Goal: Ask a question

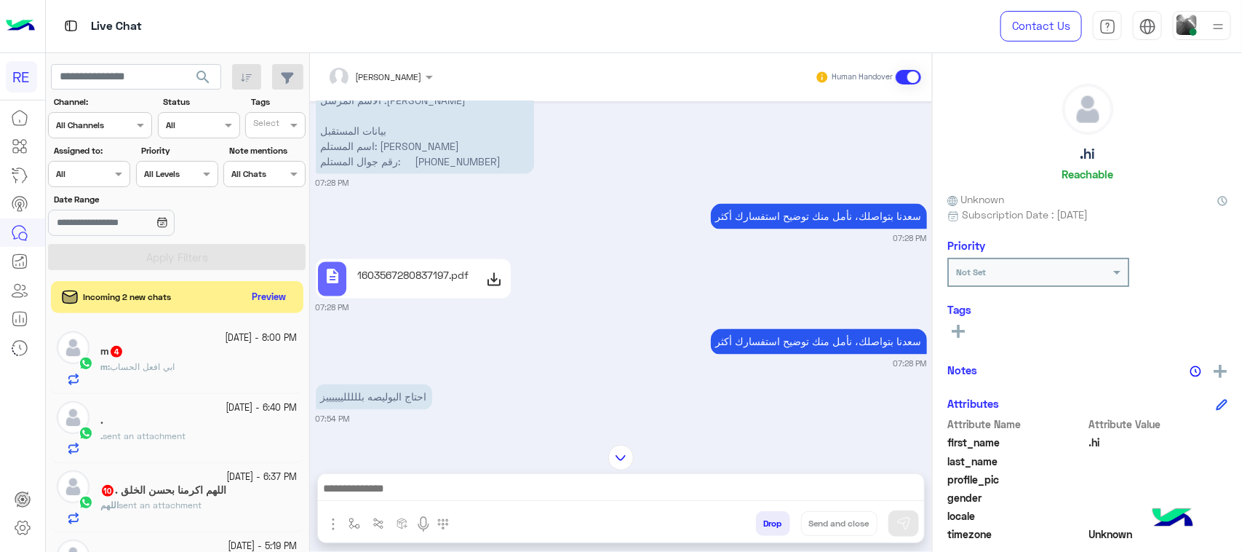
scroll to position [3657, 0]
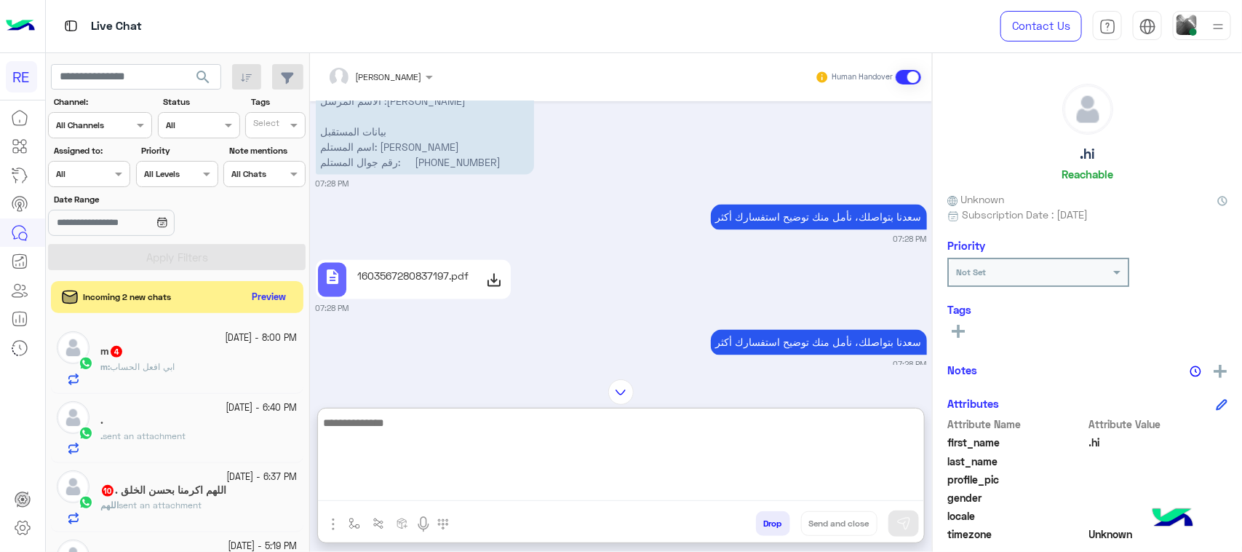
click at [488, 488] on textarea at bounding box center [621, 456] width 606 height 87
type textarea "*****"
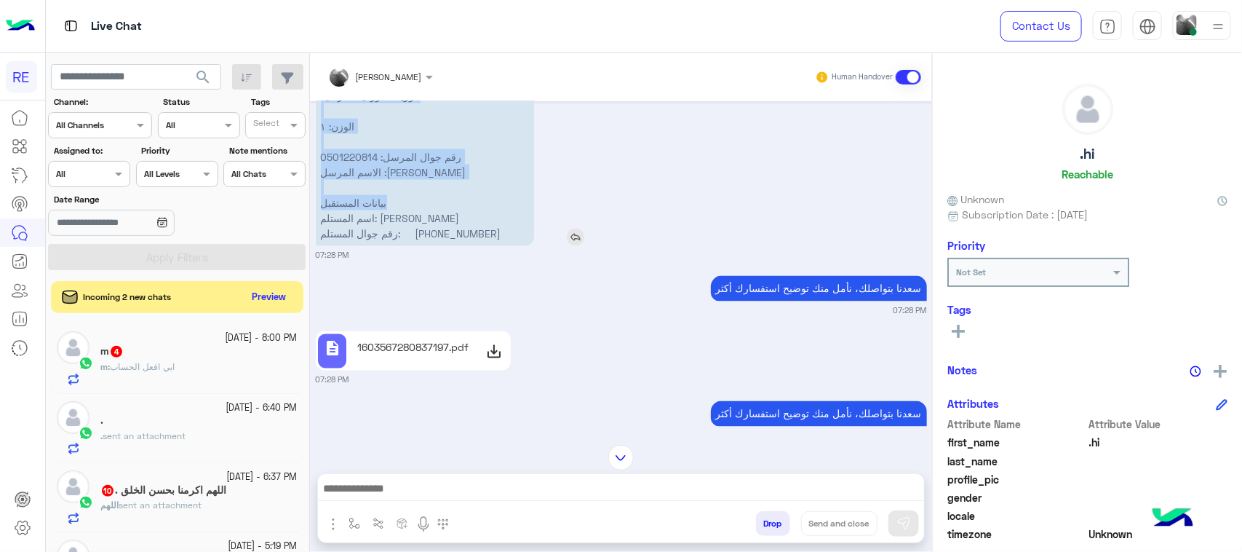
scroll to position [3633, 0]
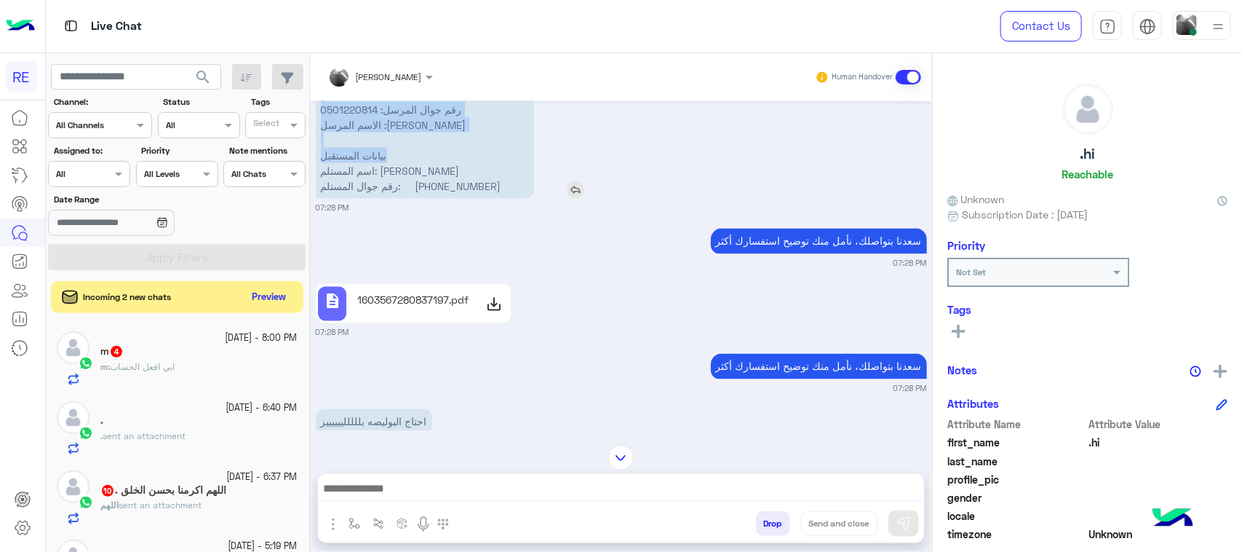
drag, startPoint x: 495, startPoint y: 135, endPoint x: 517, endPoint y: 219, distance: 86.5
click at [517, 199] on p "نأمل تزويدنا بمعلومات الطرد المراد إرساله: موقعك الحالي مع اللوكيشن : الرياض حي…" at bounding box center [425, 55] width 218 height 285
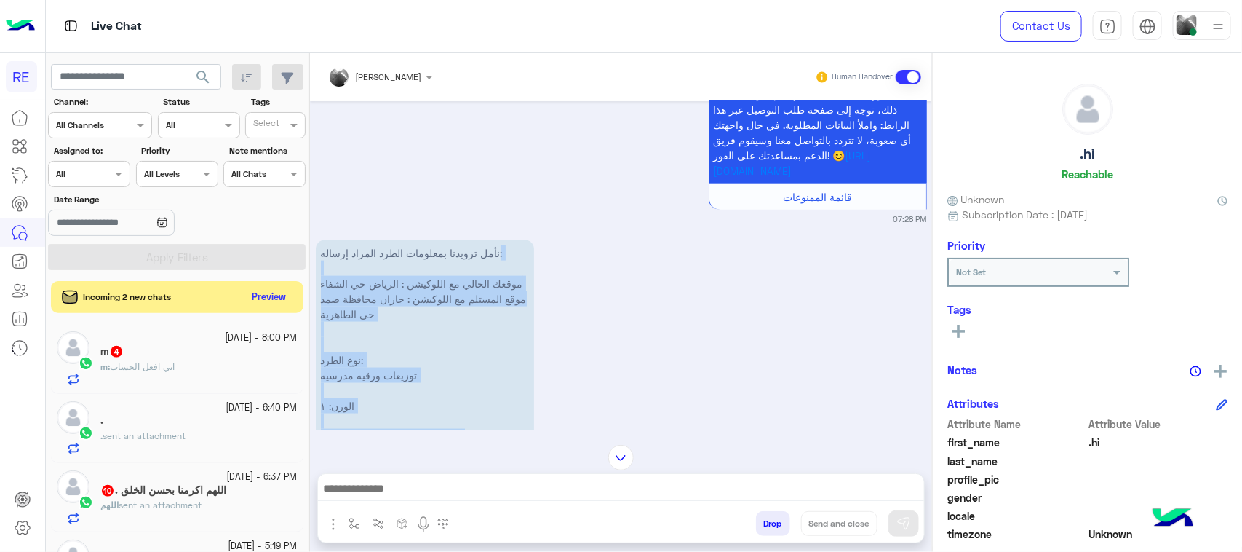
scroll to position [3269, 0]
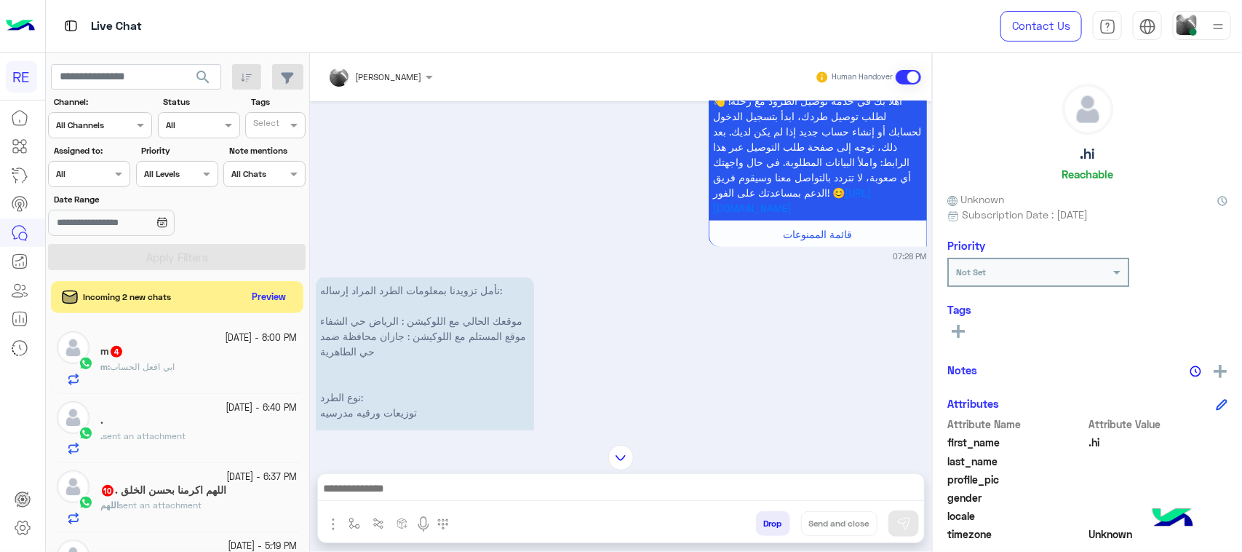
click at [470, 322] on p "نأمل تزويدنا بمعلومات الطرد المراد إرساله: موقعك الحالي مع اللوكيشن : الرياض حي…" at bounding box center [425, 419] width 218 height 285
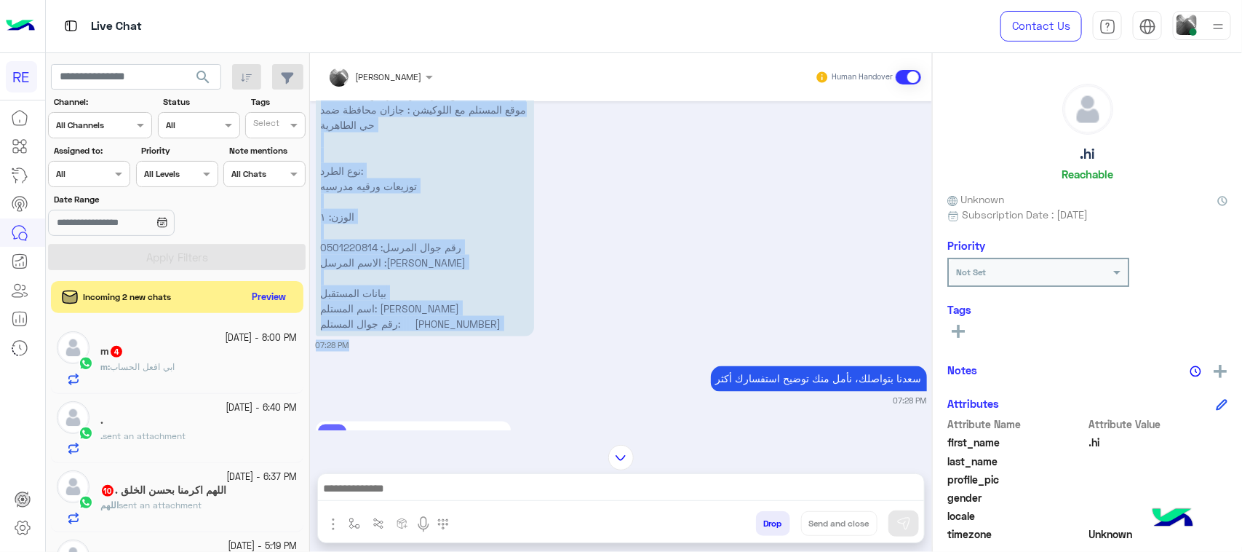
scroll to position [3542, 0]
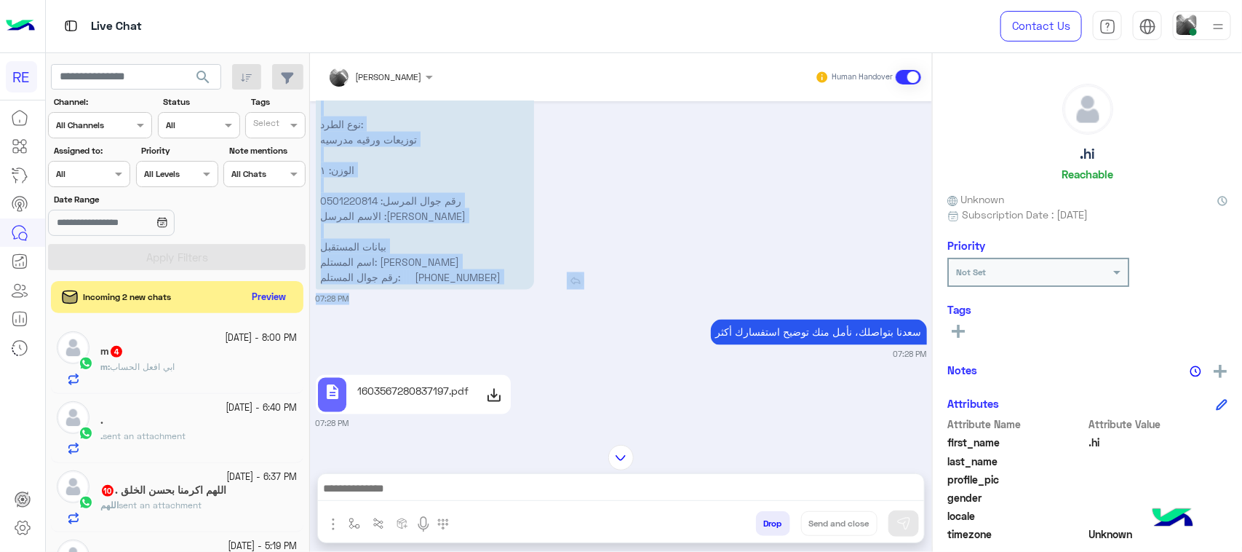
drag, startPoint x: 498, startPoint y: 314, endPoint x: 510, endPoint y: 313, distance: 11.7
click at [510, 290] on p "نأمل تزويدنا بمعلومات الطرد المراد إرساله: موقعك الحالي مع اللوكيشن : الرياض حي…" at bounding box center [425, 146] width 218 height 285
copy p "نأمل تزويدنا بمعلومات الطرد المراد إرساله: موقعك الحالي مع اللوكيشن : الرياض حي…"
click at [448, 399] on p "1603567280837197.pdf" at bounding box center [412, 391] width 111 height 15
click at [351, 523] on img "button" at bounding box center [355, 523] width 12 height 12
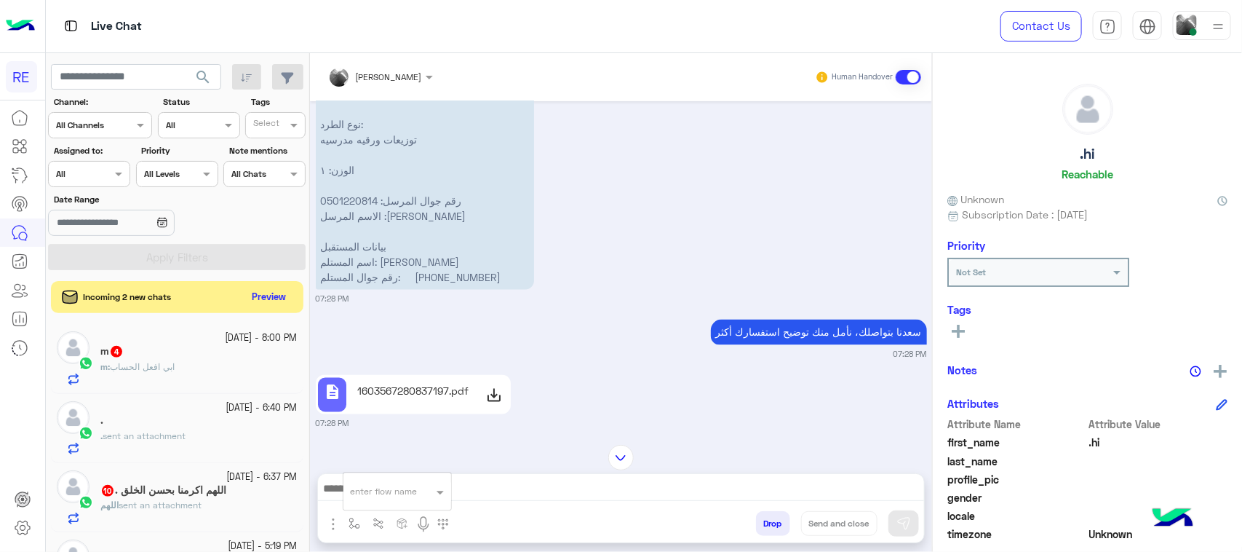
click at [326, 535] on div "enter flow name" at bounding box center [389, 526] width 142 height 30
click at [330, 533] on button "button" at bounding box center [333, 523] width 19 height 20
click at [353, 456] on span "Attachements" at bounding box center [384, 463] width 73 height 17
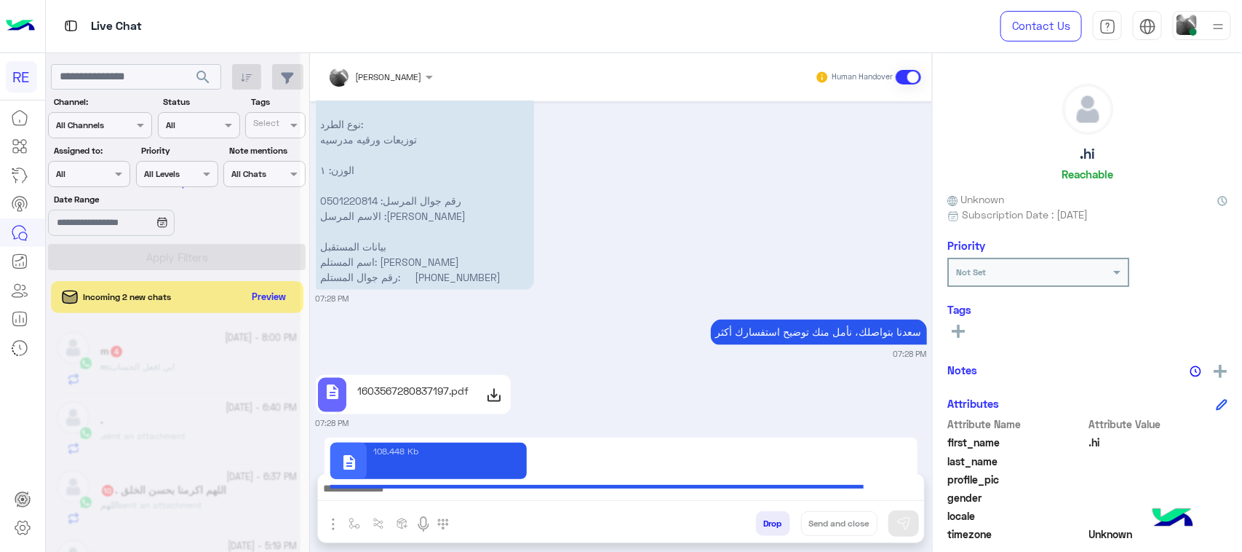
type textarea "**********"
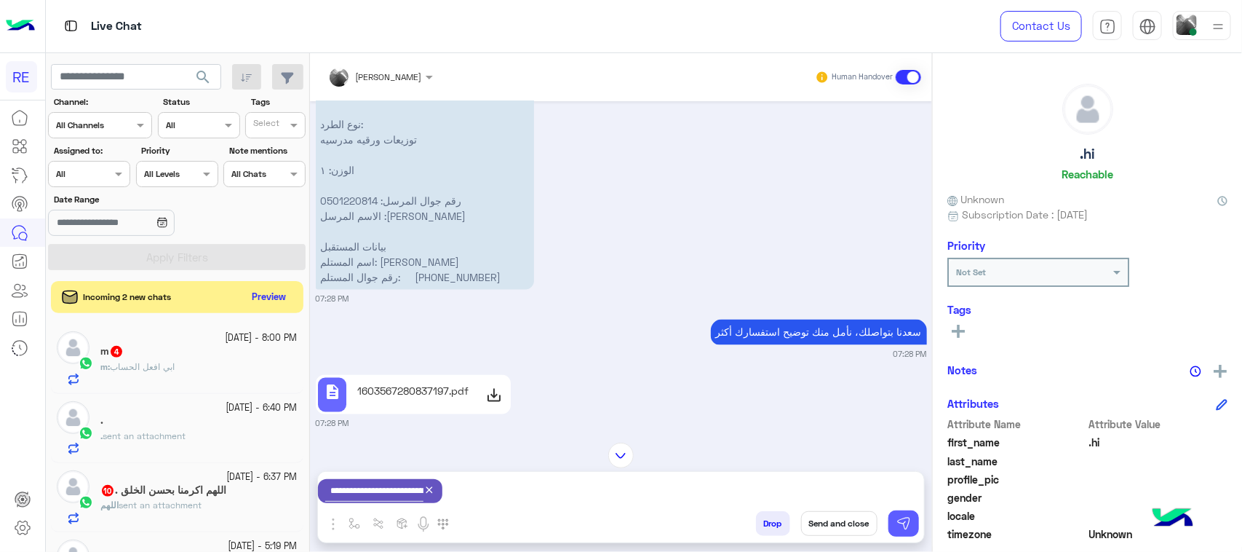
click at [904, 529] on img at bounding box center [904, 523] width 15 height 15
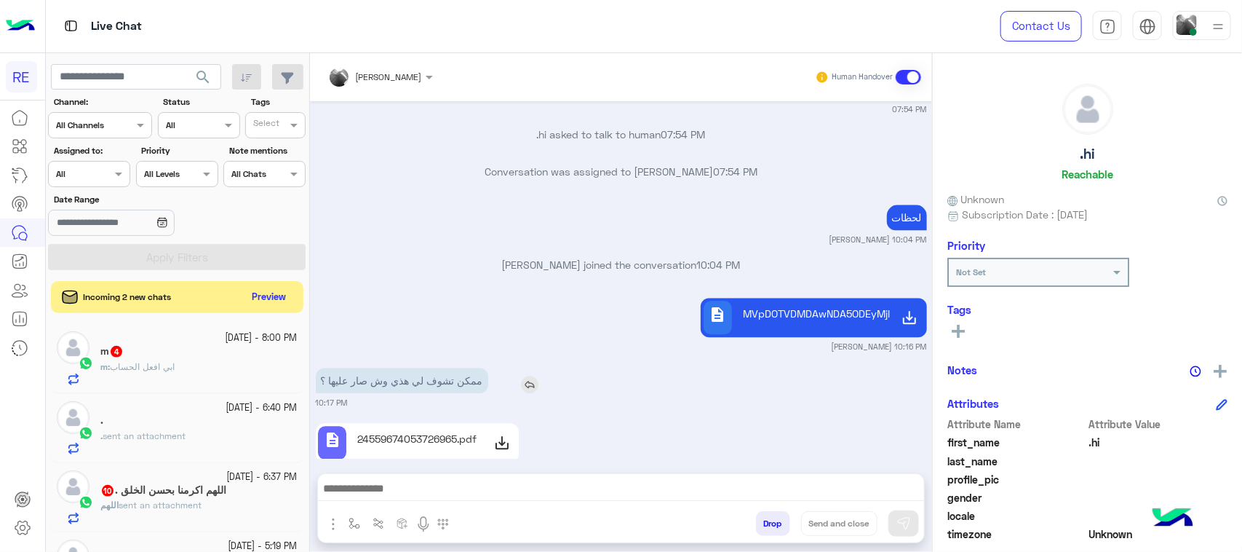
scroll to position [4126, 0]
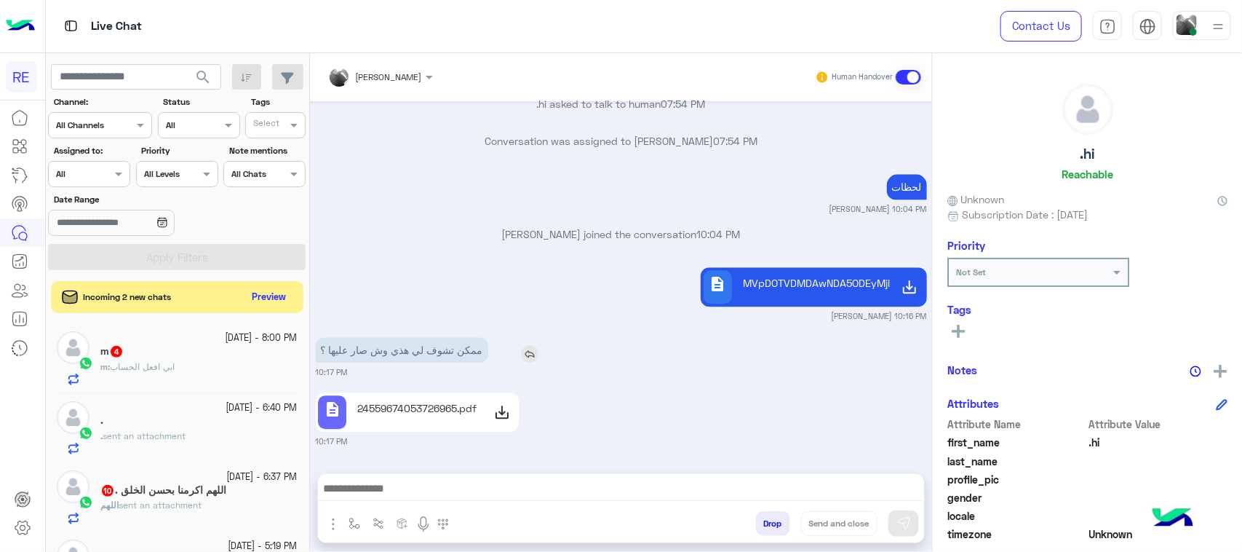
click at [426, 359] on p "ممكن تشوف لي هذي وش صار عليها ؟" at bounding box center [402, 349] width 172 height 25
click at [503, 412] on icon at bounding box center [501, 411] width 17 height 17
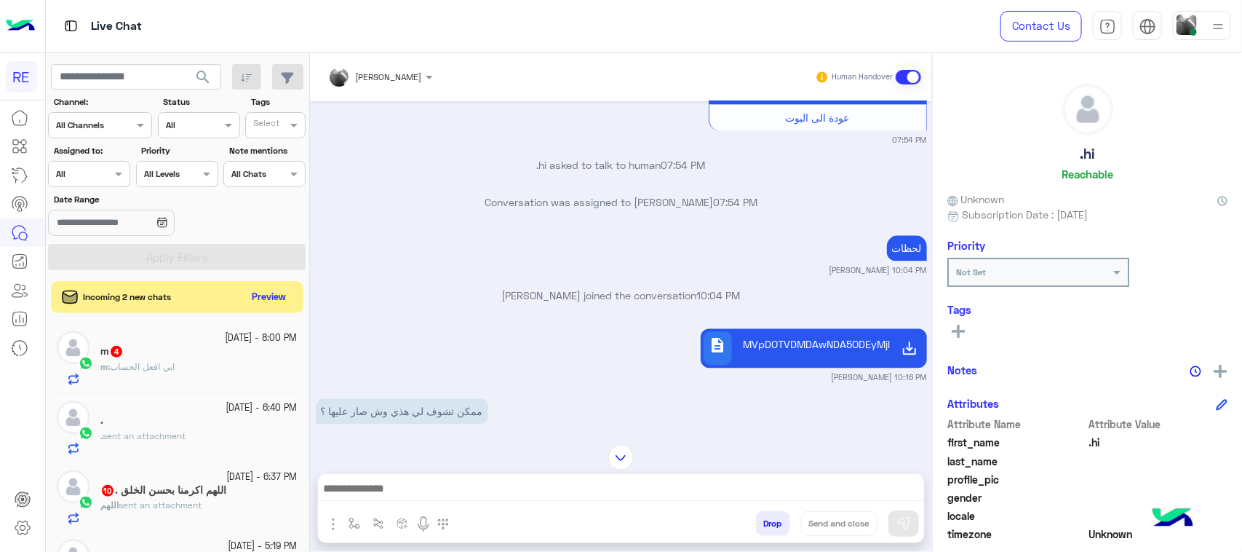
scroll to position [4035, 0]
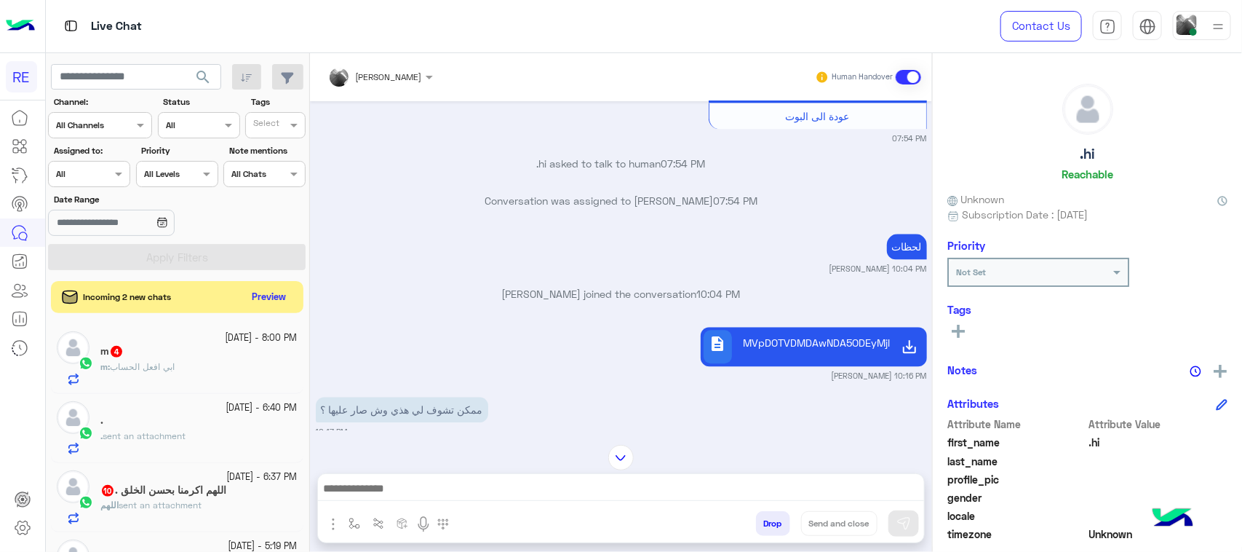
click at [210, 351] on div "m 4" at bounding box center [198, 352] width 197 height 15
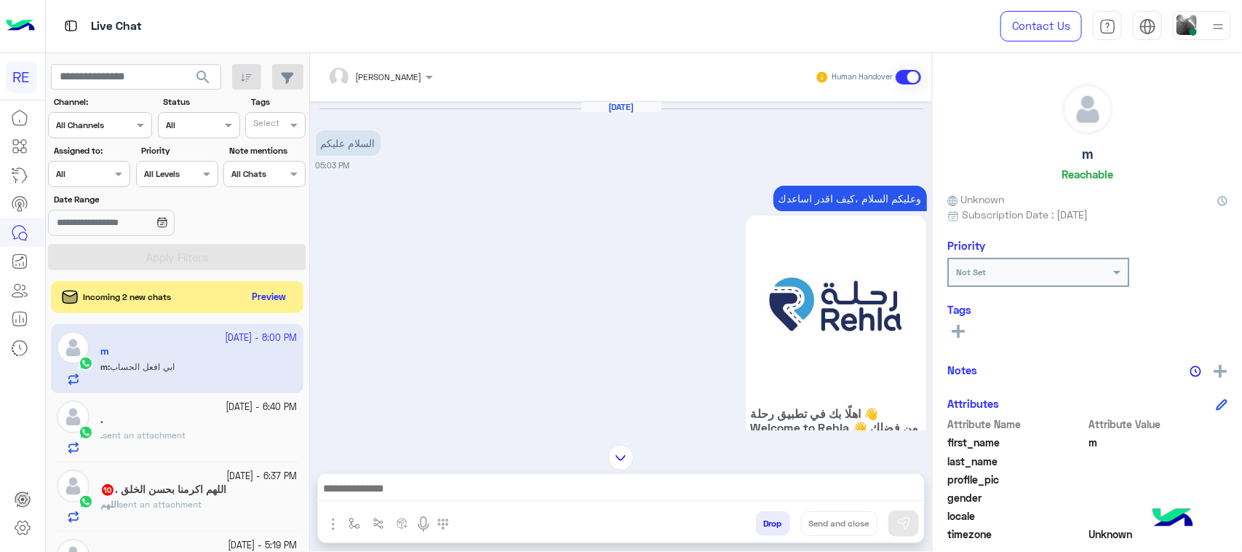
scroll to position [2091, 0]
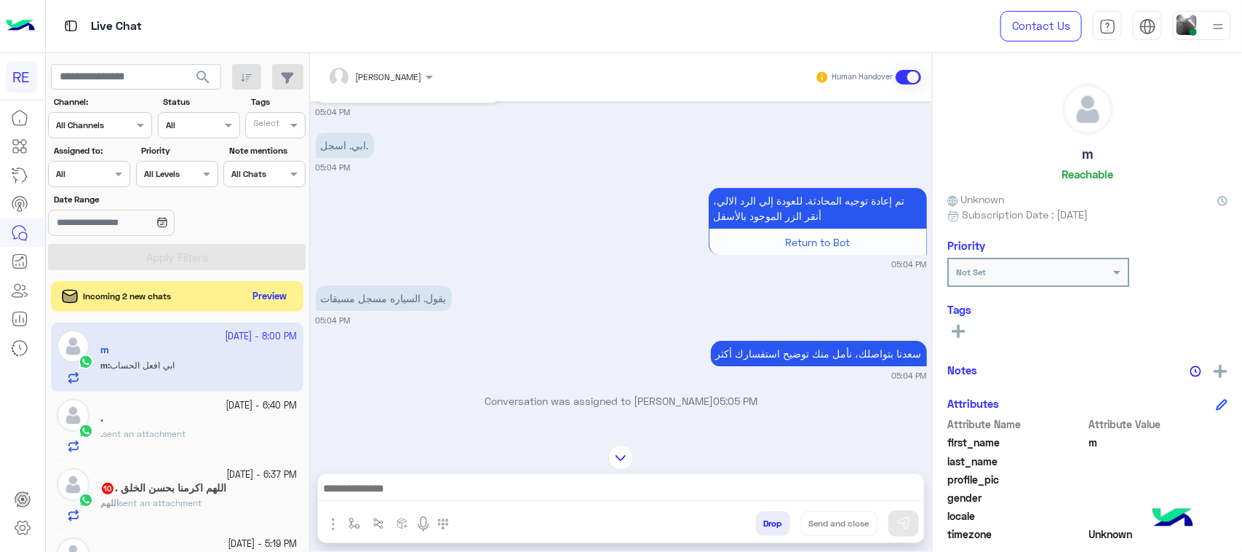
click at [282, 295] on button "Preview" at bounding box center [269, 297] width 45 height 20
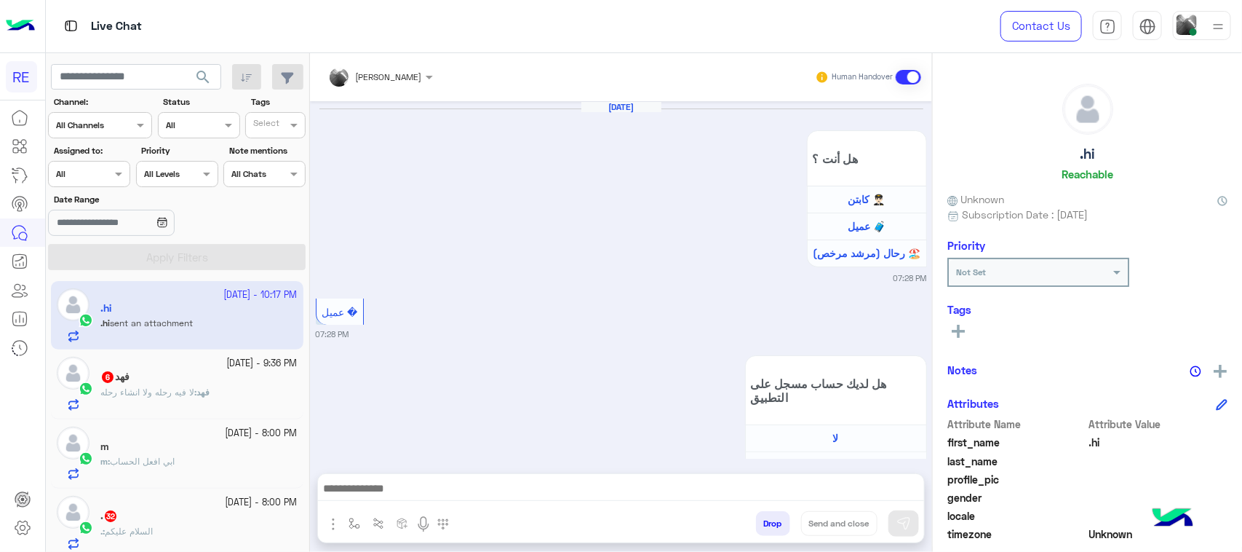
scroll to position [1479, 0]
